Goal: Transaction & Acquisition: Purchase product/service

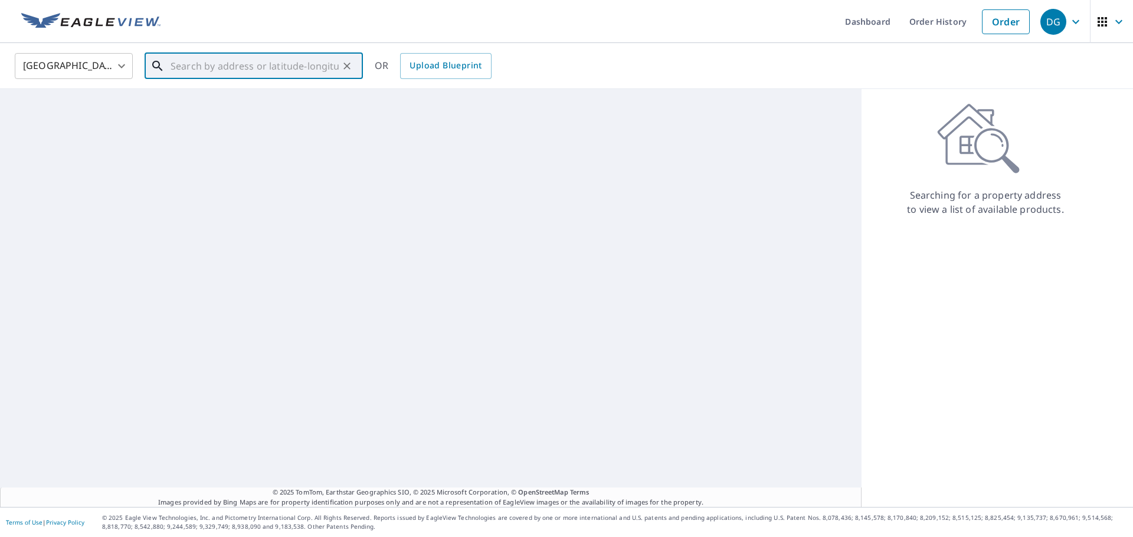
click at [300, 66] on input "text" at bounding box center [255, 66] width 168 height 33
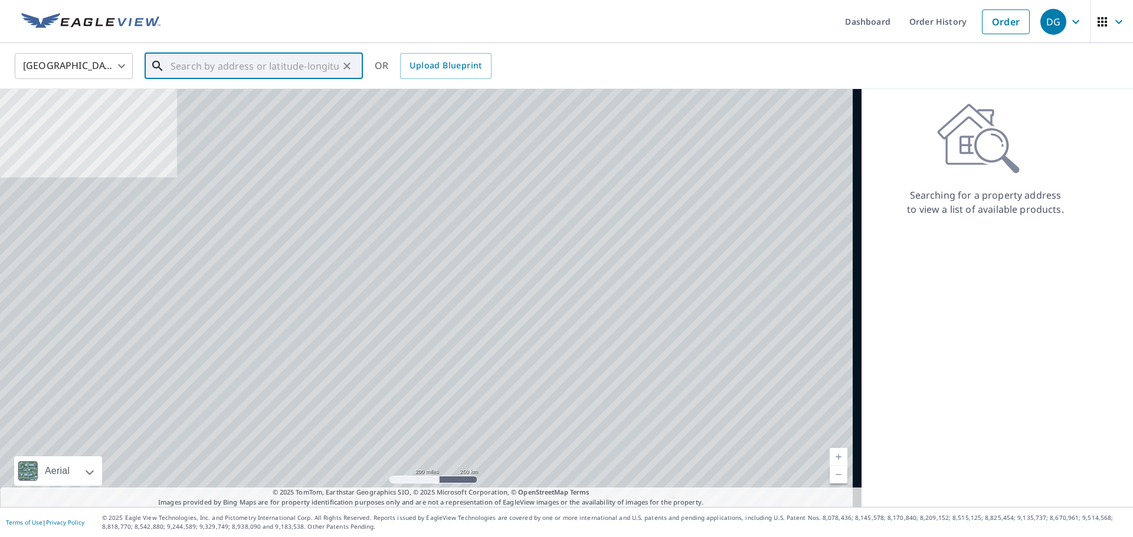
paste input "[STREET_ADDRESS][PERSON_NAME]"
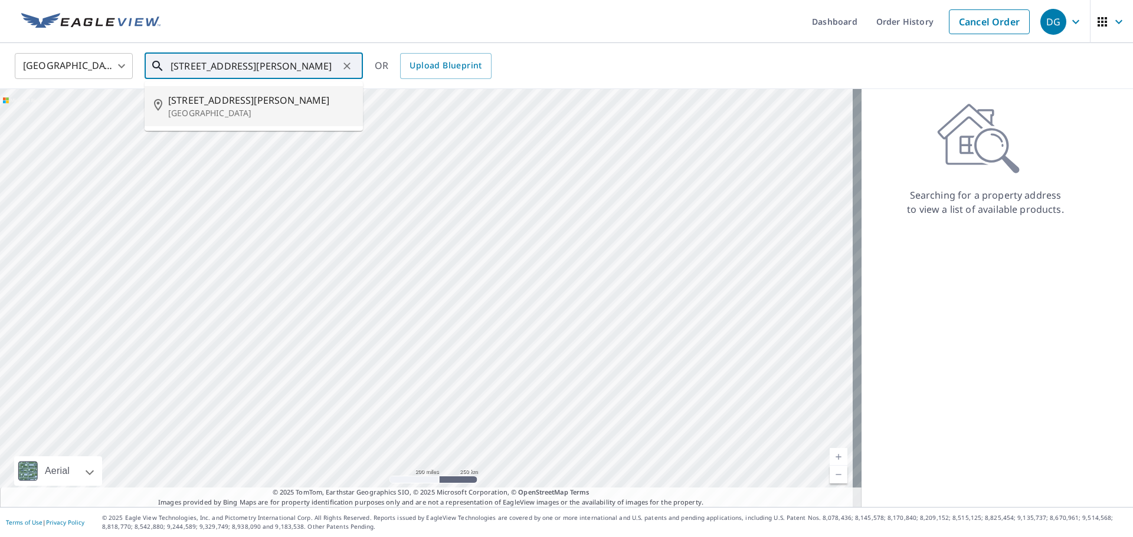
click at [286, 95] on span "[STREET_ADDRESS][PERSON_NAME]" at bounding box center [260, 100] width 185 height 14
type input "[STREET_ADDRESS][PERSON_NAME]"
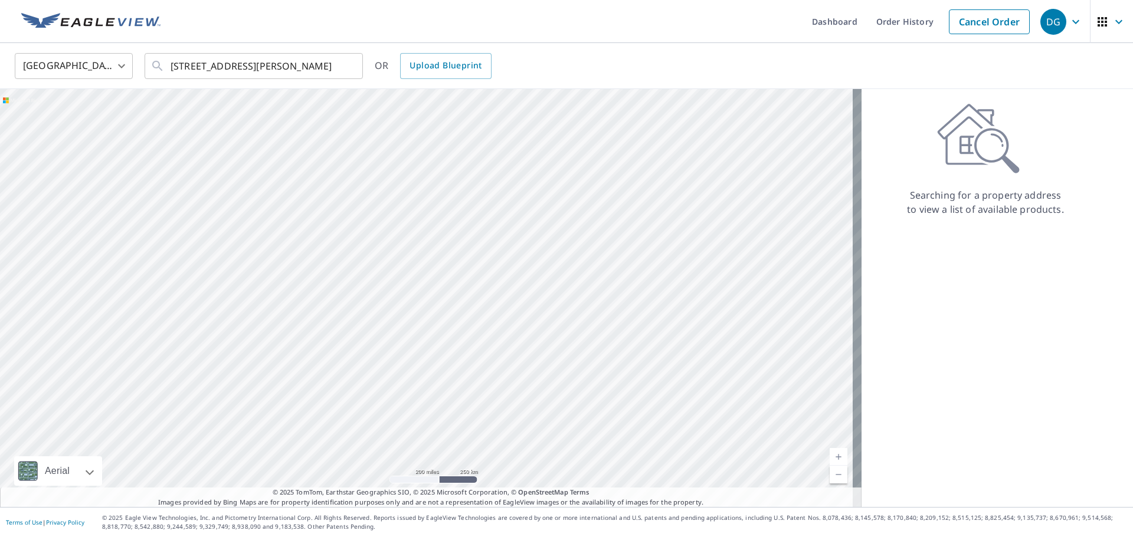
scroll to position [0, 0]
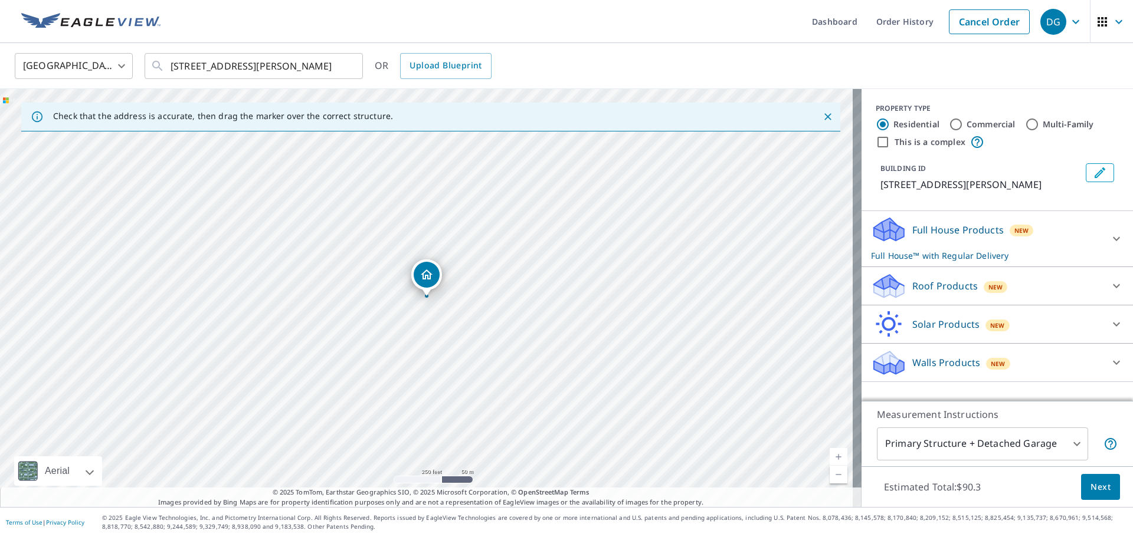
click at [940, 294] on div "Roof Products New" at bounding box center [986, 287] width 231 height 28
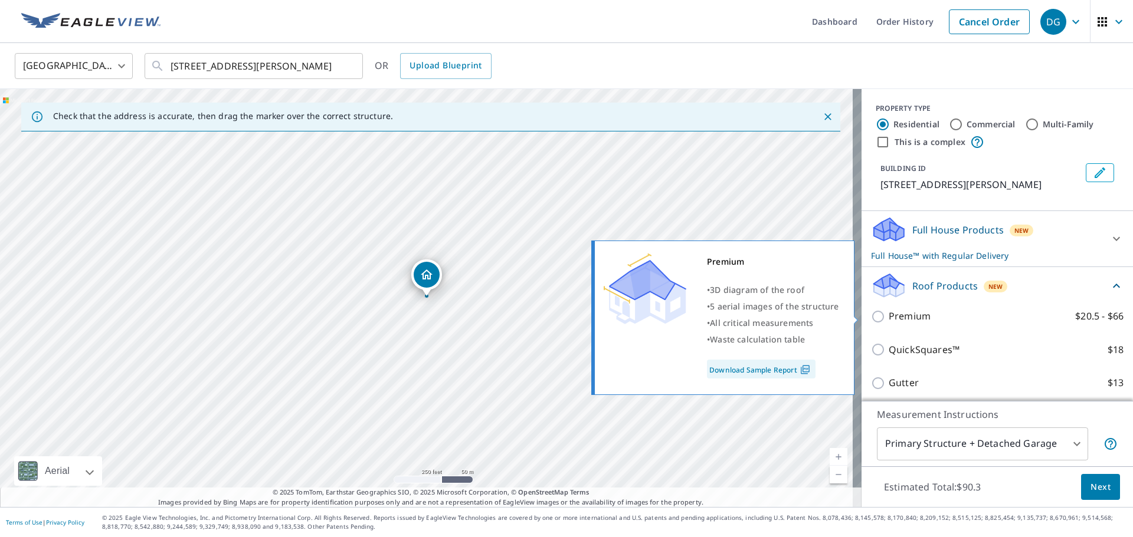
click at [904, 316] on p "Premium" at bounding box center [910, 316] width 42 height 15
click at [889, 316] on input "Premium $20.5 - $66" at bounding box center [880, 317] width 18 height 14
checkbox input "true"
checkbox input "false"
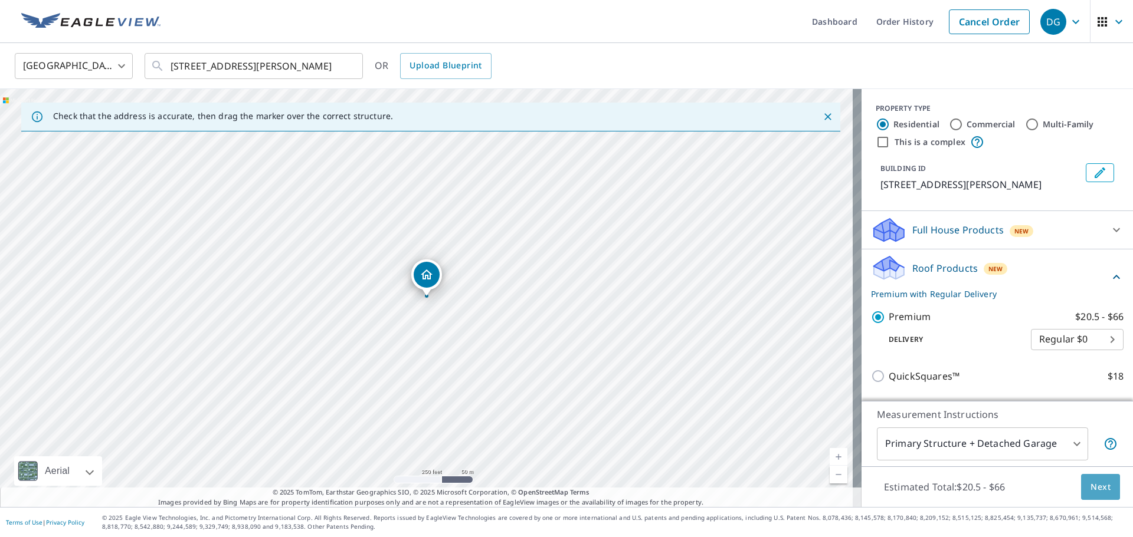
click at [1089, 495] on button "Next" at bounding box center [1100, 487] width 39 height 27
